Goal: Information Seeking & Learning: Learn about a topic

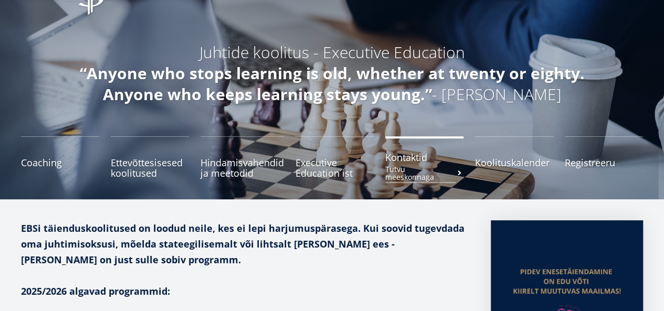
scroll to position [105, 0]
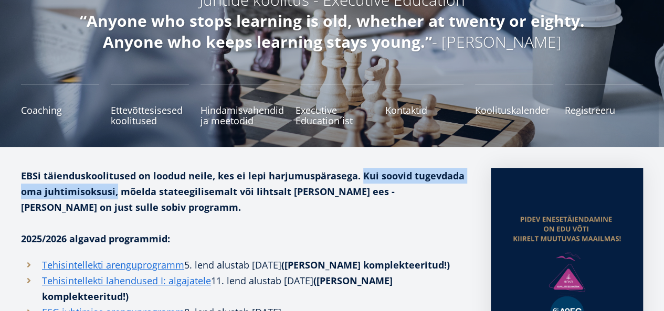
drag, startPoint x: 360, startPoint y: 174, endPoint x: 117, endPoint y: 196, distance: 244.2
click at [117, 196] on strong "EBSi täienduskoolitused on loodud neile, kes ei lepi harjumuspärasega. Kui soov…" at bounding box center [243, 192] width 444 height 44
copy strong "Kui soovid tugevdada oma juhtimisoksusi,"
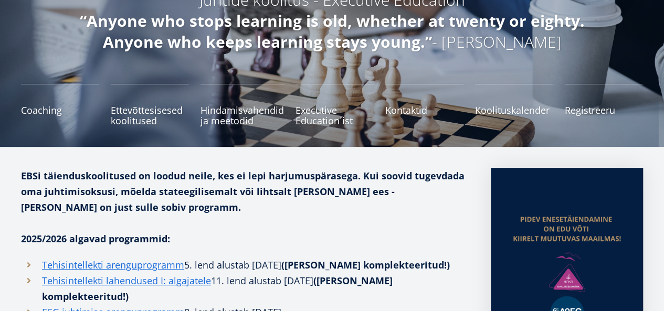
click at [210, 222] on p at bounding box center [245, 223] width 449 height 16
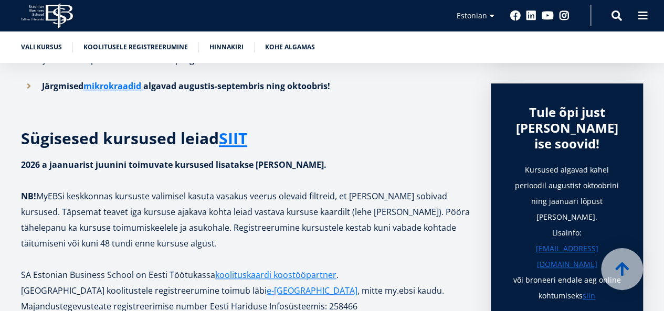
scroll to position [336, 0]
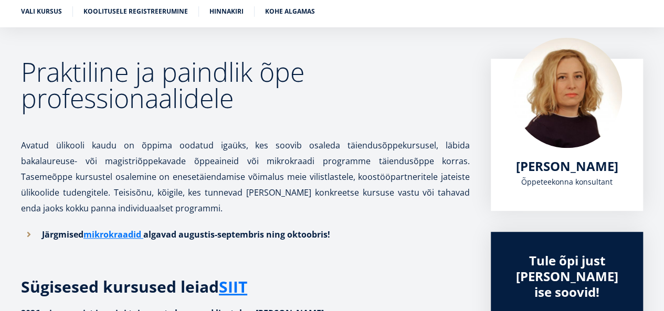
scroll to position [170, 0]
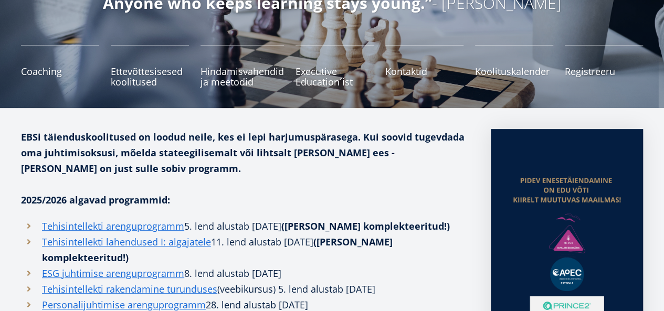
scroll to position [158, 0]
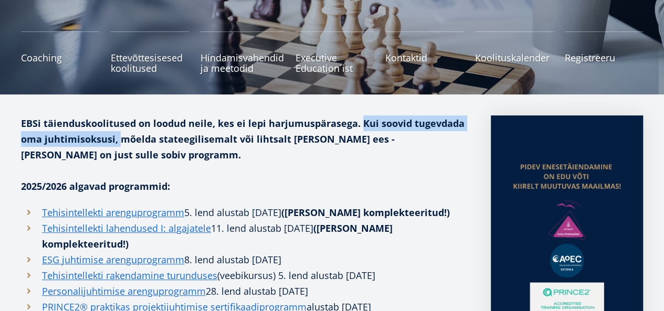
drag, startPoint x: 359, startPoint y: 123, endPoint x: 118, endPoint y: 142, distance: 241.3
click at [118, 142] on strong "EBSi täienduskoolitused on loodud neile, kes ei lepi harjumuspärasega. Kui soov…" at bounding box center [243, 139] width 444 height 44
copy strong "Kui soovid tugevdada oma juhtimisoksusi,"
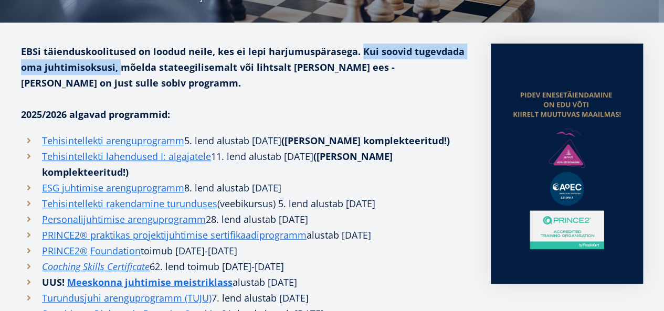
scroll to position [53, 0]
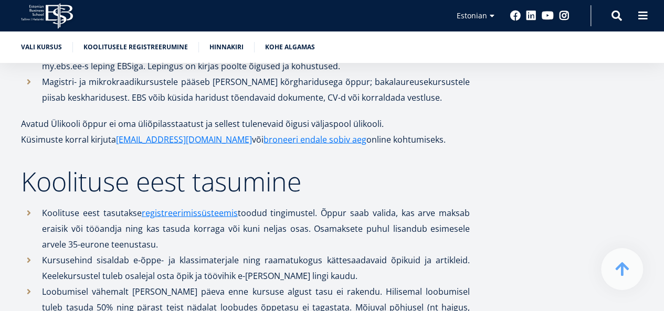
scroll to position [768, 0]
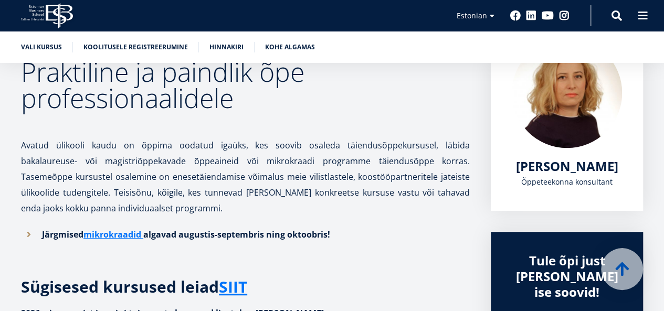
scroll to position [172, 0]
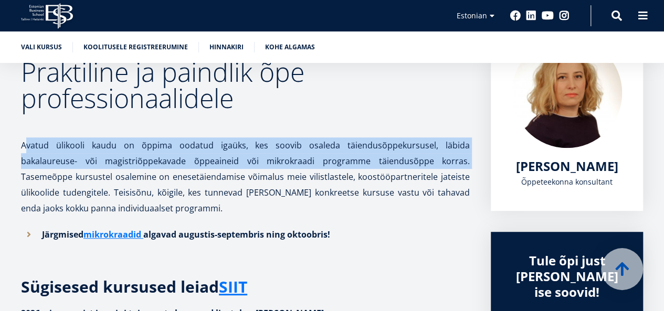
drag, startPoint x: 375, startPoint y: 162, endPoint x: 14, endPoint y: 148, distance: 360.6
copy p "Avatud ülikooli kaudu on õppima oodatud igaüks, kes soovib osaleda täiendusõppe…"
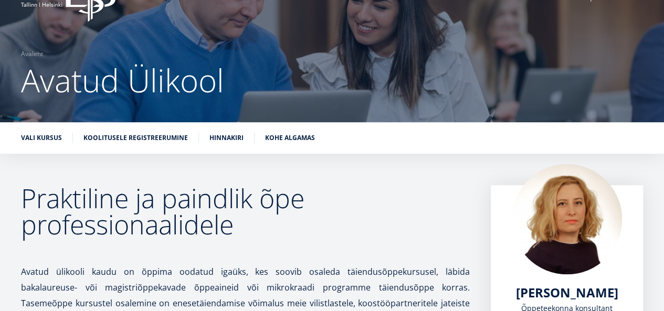
scroll to position [34, 0]
